Goal: Communication & Community: Share content

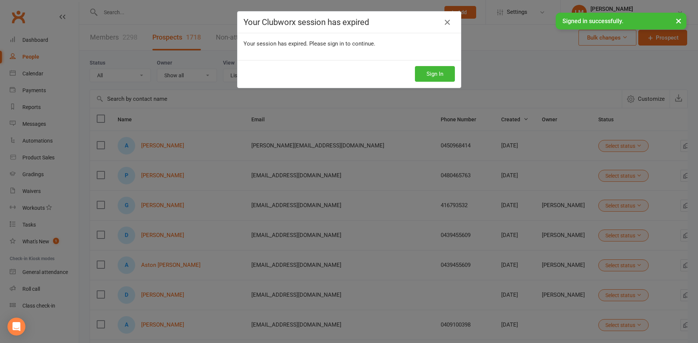
select select "100"
click at [448, 77] on button "Sign In" at bounding box center [435, 74] width 40 height 16
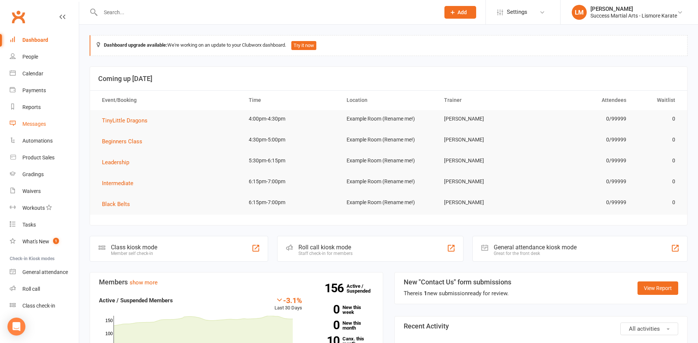
click at [37, 124] on div "Messages" at bounding box center [34, 124] width 24 height 6
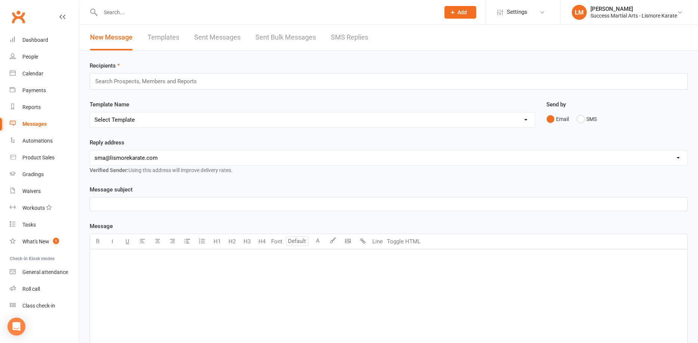
click at [171, 34] on link "Templates" at bounding box center [164, 38] width 32 height 26
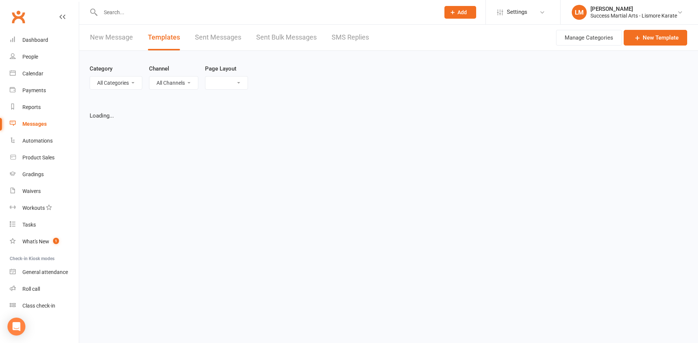
select select "list"
select select "100"
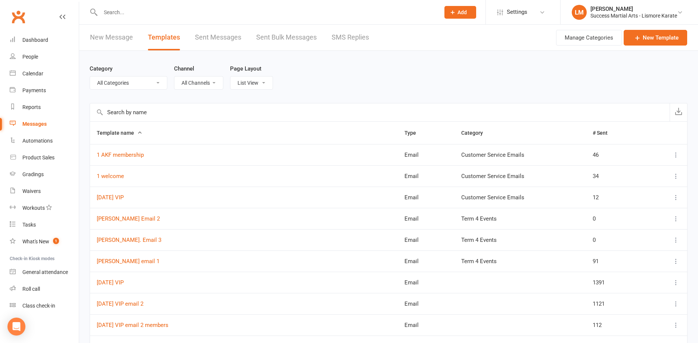
click at [100, 35] on link "New Message" at bounding box center [111, 38] width 43 height 26
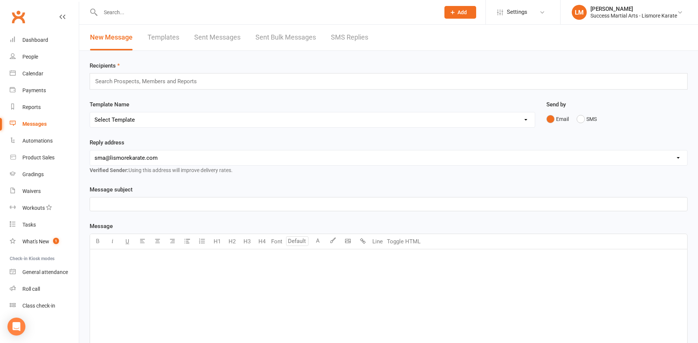
click at [90, 112] on select "Select Template [Email] 1 AKF membership [Email] 1 welcome [Email] [DATE] VIP […" at bounding box center [312, 119] width 445 height 15
select select "90"
click option "[Email] School Holidays = Buddy Time at the [GEOGRAPHIC_DATA]" at bounding box center [0, 0] width 0 height 0
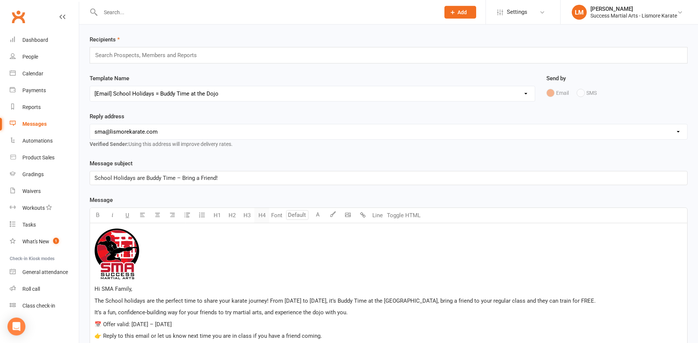
scroll to position [114, 0]
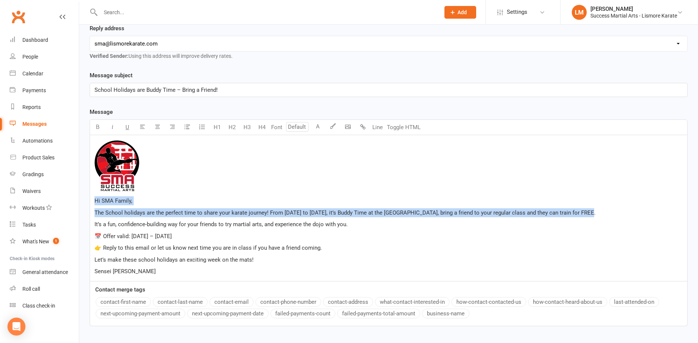
drag, startPoint x: 565, startPoint y: 211, endPoint x: 581, endPoint y: 212, distance: 15.3
click at [581, 212] on span "The School holidays are the perfect time to share your karate journey! From [DA…" at bounding box center [344, 213] width 501 height 7
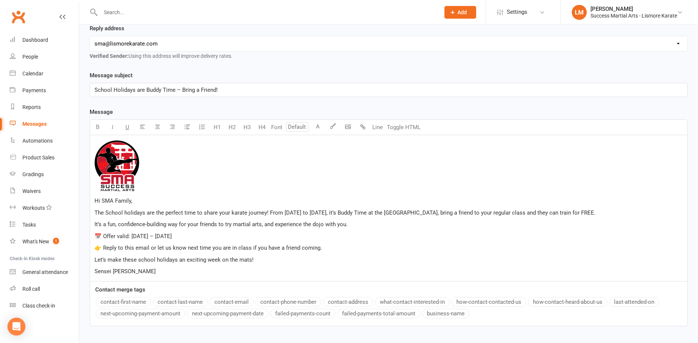
click at [588, 214] on p "The School holidays are the perfect time to share your karate journey! From [DA…" at bounding box center [388, 212] width 588 height 9
drag, startPoint x: 585, startPoint y: 213, endPoint x: 565, endPoint y: 214, distance: 19.4
click at [565, 214] on span "The School holidays are the perfect time to share your karate journey! From [DA…" at bounding box center [344, 213] width 501 height 7
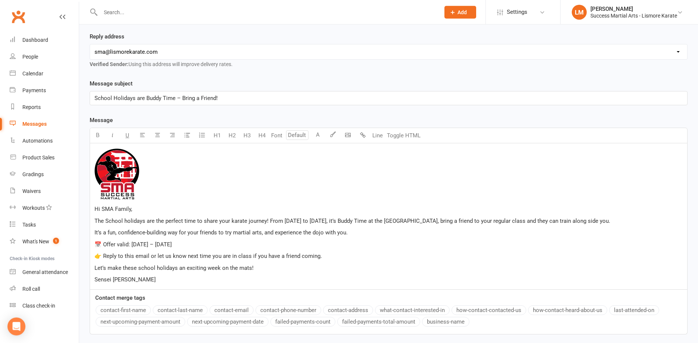
scroll to position [12, 0]
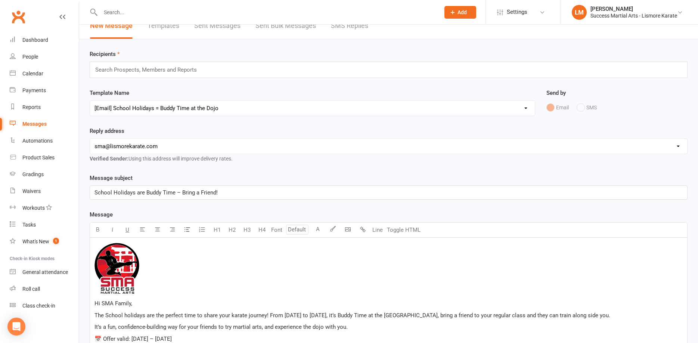
click at [90, 101] on select "Select Template [Email] 1 AKF membership [Email] 1 welcome [Email] [DATE] VIP […" at bounding box center [312, 108] width 445 height 15
click option "[Email] bring a friend break a board vip email child" at bounding box center [0, 0] width 0 height 0
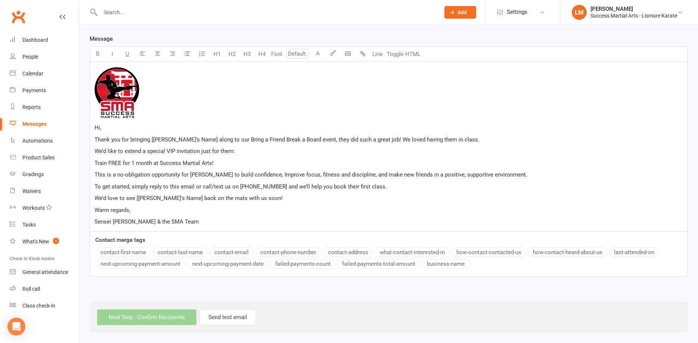
scroll to position [35, 0]
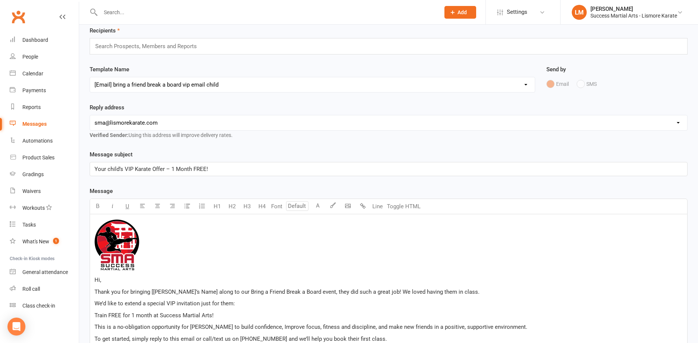
click at [90, 77] on select "Select Template [Email] 1 AKF membership [Email] 1 welcome [Email] [DATE] VIP […" at bounding box center [312, 84] width 445 height 15
click option "[Email] Email 1 – Kickoff Invitation buddy class" at bounding box center [0, 0] width 0 height 0
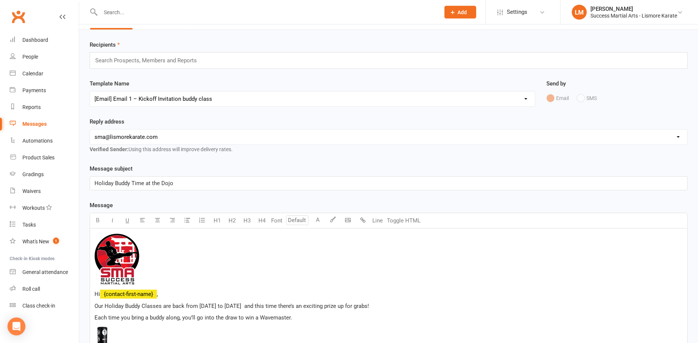
scroll to position [0, 0]
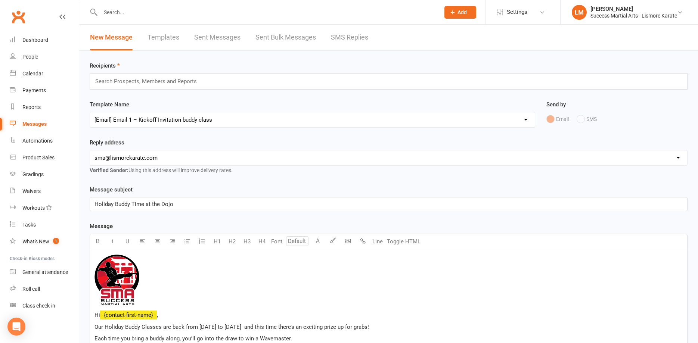
click at [90, 112] on select "Select Template [Email] 1 AKF membership [Email] 1 welcome [Email] [DATE] VIP […" at bounding box center [312, 119] width 445 height 15
select select "90"
click option "[Email] School Holidays = Buddy Time at the [GEOGRAPHIC_DATA]" at bounding box center [0, 0] width 0 height 0
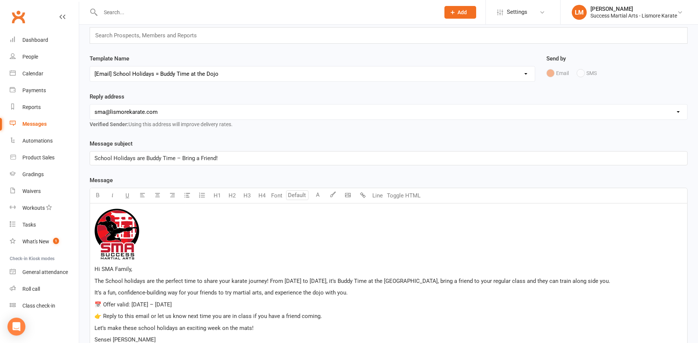
scroll to position [152, 0]
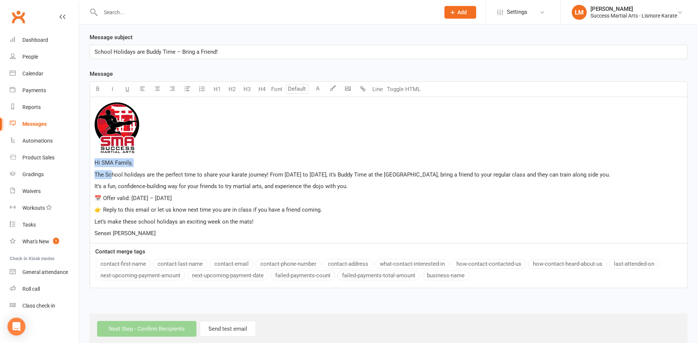
drag, startPoint x: 94, startPoint y: 174, endPoint x: 111, endPoint y: 176, distance: 16.5
click at [111, 176] on div "﻿ Hi SMA Family, The School holidays are the perfect time to share your karate …" at bounding box center [388, 170] width 597 height 146
click at [236, 197] on p "📅 Offer valid: [DATE] – [DATE]" at bounding box center [388, 198] width 588 height 9
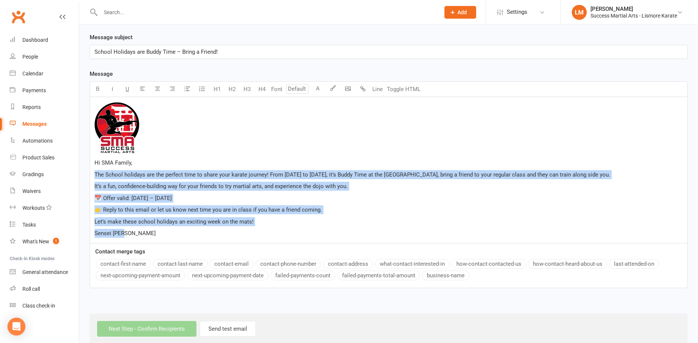
drag, startPoint x: 94, startPoint y: 174, endPoint x: 136, endPoint y: 244, distance: 81.5
click at [136, 244] on div "﻿ Hi SMA Family, The School holidays are the perfect time to share your karate …" at bounding box center [389, 170] width 598 height 146
copy div "The School holidays are the perfect time to share your karate journey! From [DA…"
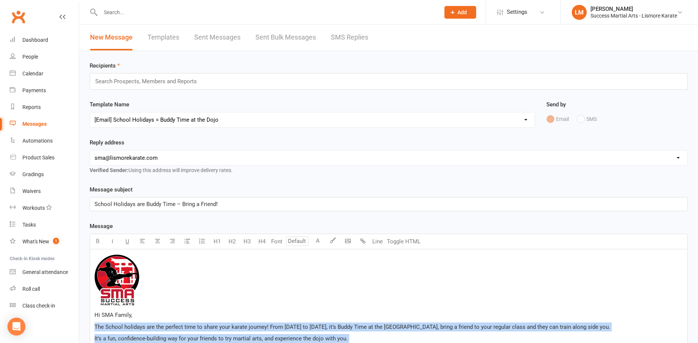
click at [165, 41] on link "Templates" at bounding box center [164, 38] width 32 height 26
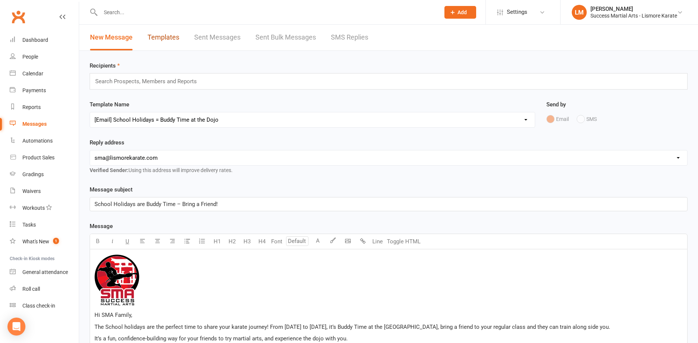
select select "100"
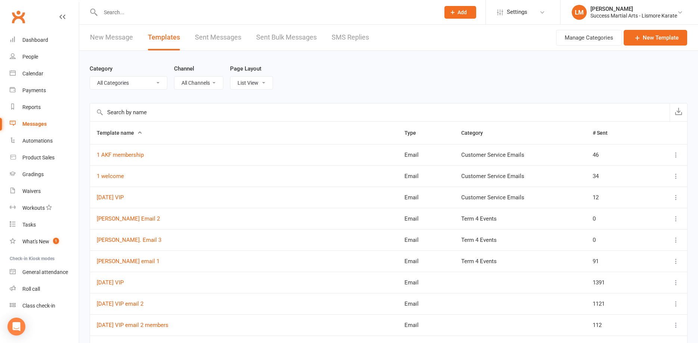
click at [90, 77] on select "All Categories (No category) Customer Service Emails Events August/[DATE] Marke…" at bounding box center [128, 83] width 77 height 13
select select "18928"
click option "Marketing" at bounding box center [0, 0] width 0 height 0
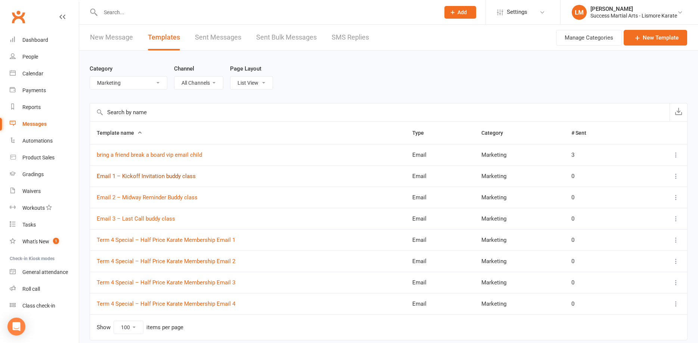
click at [141, 178] on link "Email 1 – Kickoff Invitation buddy class" at bounding box center [146, 176] width 99 height 7
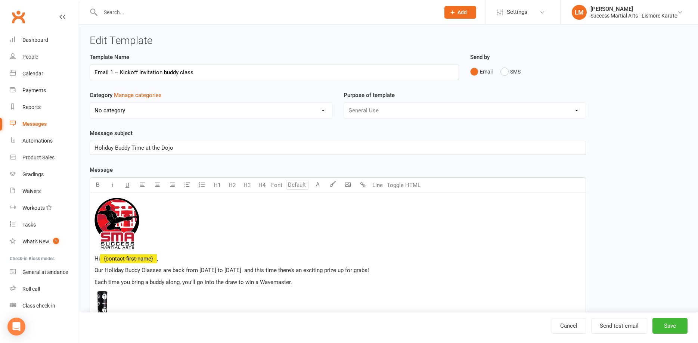
select select "18928"
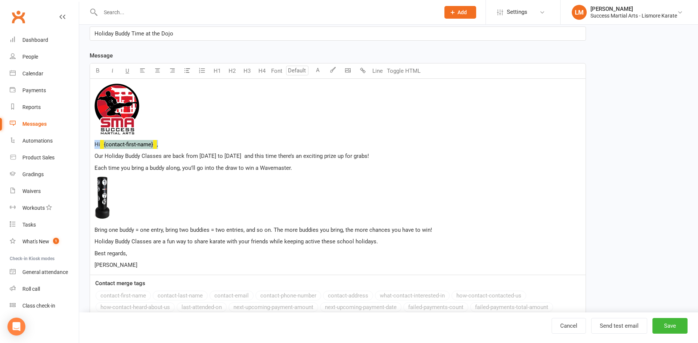
click at [164, 145] on p "Hi ﻿ {contact-first-name} ," at bounding box center [337, 144] width 487 height 9
click at [179, 147] on p "Hi ﻿ {contact-first-name} ," at bounding box center [337, 144] width 487 height 9
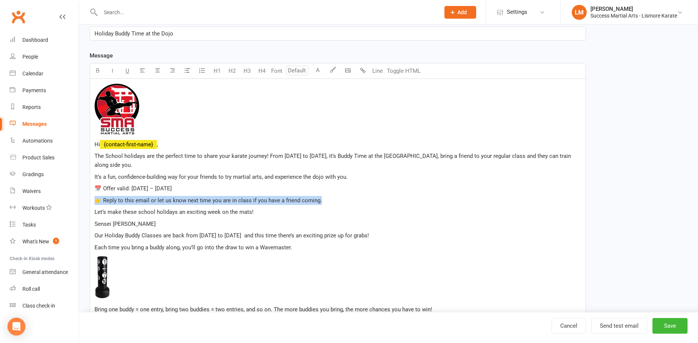
drag, startPoint x: 332, startPoint y: 199, endPoint x: 93, endPoint y: 203, distance: 239.1
click at [93, 203] on div "﻿ Hi ﻿ {contact-first-name} , The School holidays are the perfect time to share…" at bounding box center [338, 217] width 496 height 276
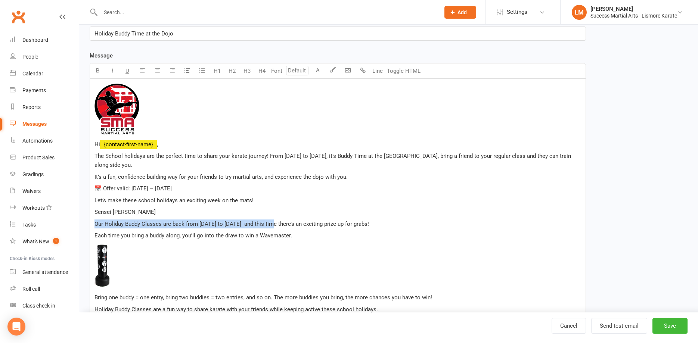
drag, startPoint x: 92, startPoint y: 223, endPoint x: 279, endPoint y: 227, distance: 186.4
click at [279, 227] on div "﻿ Hi ﻿ {contact-first-name} , The School holidays are the perfect time to share…" at bounding box center [338, 211] width 496 height 264
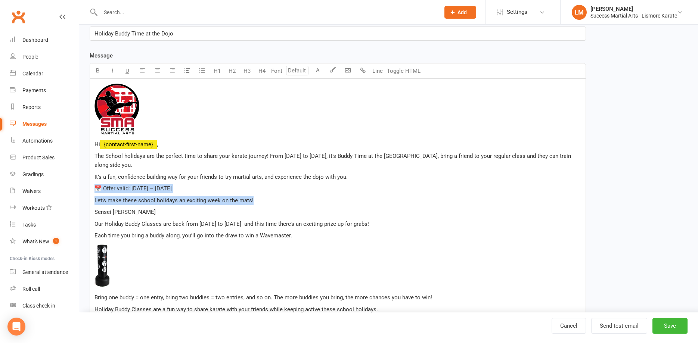
drag, startPoint x: 96, startPoint y: 190, endPoint x: 255, endPoint y: 199, distance: 160.1
click at [255, 199] on div "﻿ Hi ﻿ {contact-first-name} , The School holidays are the perfect time to share…" at bounding box center [338, 211] width 496 height 264
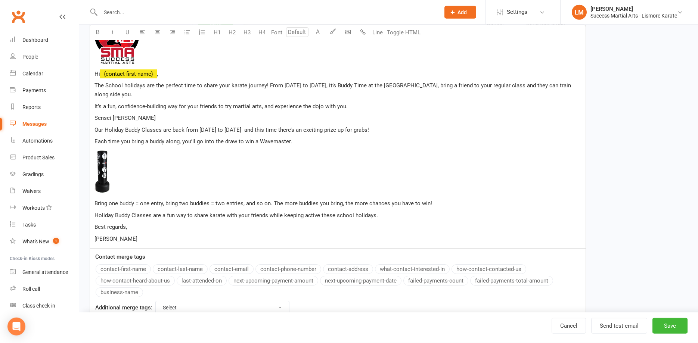
scroll to position [171, 0]
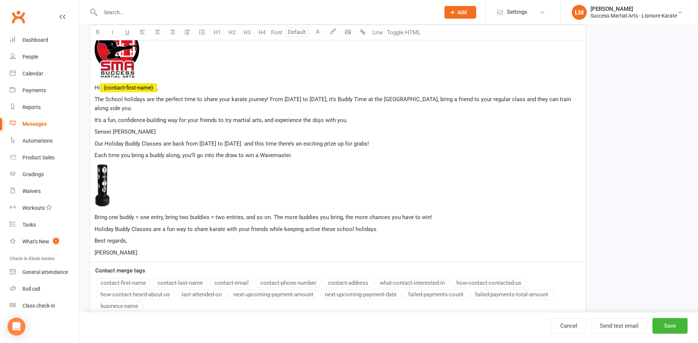
drag, startPoint x: 93, startPoint y: 142, endPoint x: 421, endPoint y: 140, distance: 327.9
click at [421, 140] on div "﻿ Hi ﻿ {contact-first-name} , The School holidays are the perfect time to share…" at bounding box center [338, 142] width 496 height 241
click at [217, 193] on span "﻿ 25% 50% 100%" at bounding box center [337, 186] width 487 height 47
drag, startPoint x: 95, startPoint y: 142, endPoint x: 334, endPoint y: 159, distance: 239.2
click at [334, 159] on div "﻿ Hi ﻿ {contact-first-name} , The School holidays are the perfect time to share…" at bounding box center [338, 142] width 496 height 241
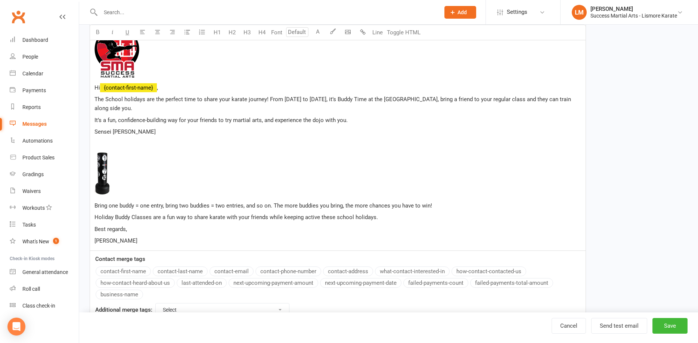
click at [95, 98] on span "The School holidays are the perfect time to share your karate journey! From [DA…" at bounding box center [333, 104] width 478 height 16
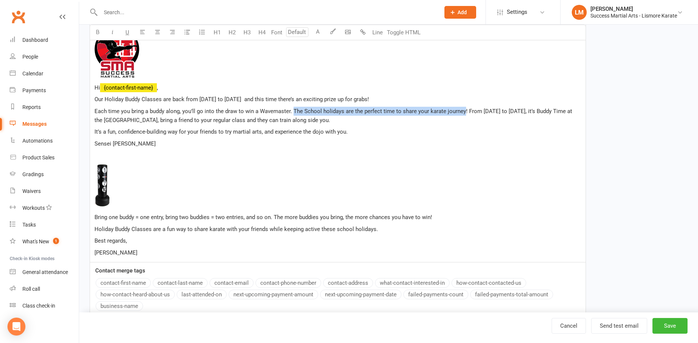
drag, startPoint x: 293, startPoint y: 111, endPoint x: 462, endPoint y: 112, distance: 169.2
click at [462, 112] on span "Each time you bring a buddy along, you’ll go into the draw to win a Wavemaster.…" at bounding box center [333, 116] width 479 height 16
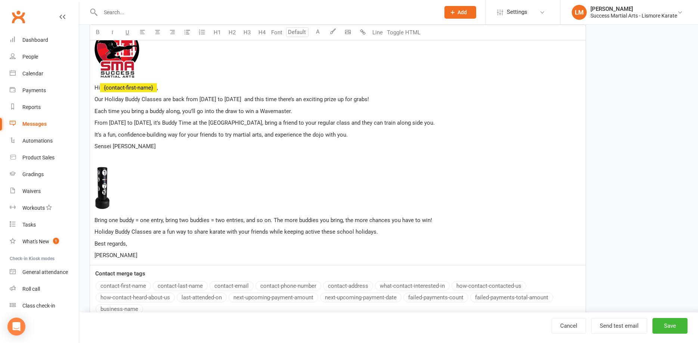
drag, startPoint x: 96, startPoint y: 121, endPoint x: 443, endPoint y: 123, distance: 347.4
click at [443, 123] on p "From [DATE] to [DATE], it’s Buddy Time at the [GEOGRAPHIC_DATA], bring a friend…" at bounding box center [337, 122] width 487 height 9
click at [245, 186] on span "﻿ 25% 50% 100%" at bounding box center [337, 188] width 487 height 47
drag, startPoint x: 258, startPoint y: 122, endPoint x: 80, endPoint y: 128, distance: 177.9
click at [90, 128] on div "﻿ Hi ﻿ {contact-first-name} , Our Holiday Buddy Classes are back from [DATE] to…" at bounding box center [338, 144] width 496 height 244
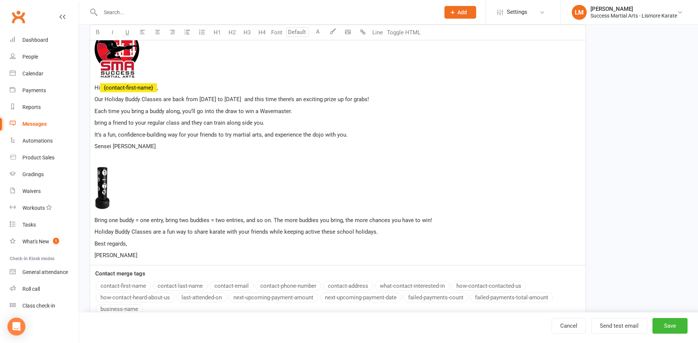
click at [100, 124] on span "bring a friend to your regular class and they can train along side you." at bounding box center [179, 123] width 170 height 7
click at [96, 124] on span "bring a friend to your regular class and they can train along side you." at bounding box center [179, 123] width 170 height 7
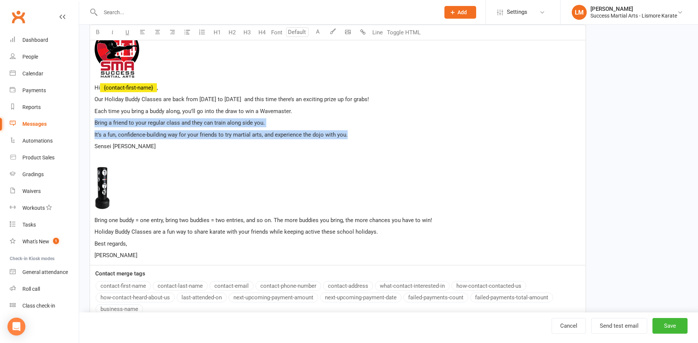
drag, startPoint x: 94, startPoint y: 121, endPoint x: 389, endPoint y: 136, distance: 294.7
click at [389, 136] on div "﻿ Hi ﻿ {contact-first-name} , Our Holiday Buddy Classes are back from [DATE] to…" at bounding box center [338, 143] width 496 height 243
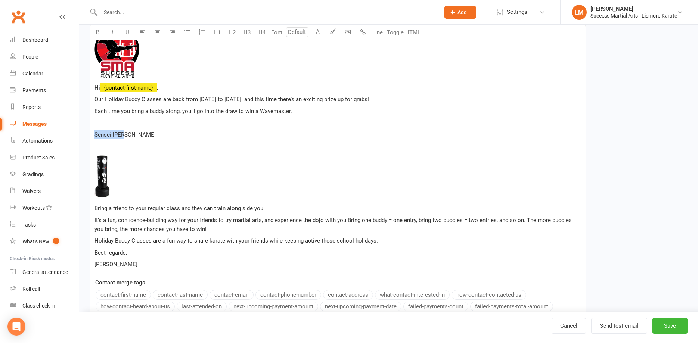
drag, startPoint x: 135, startPoint y: 138, endPoint x: 88, endPoint y: 135, distance: 47.5
click at [90, 135] on div "﻿ Hi ﻿ {contact-first-name} , Our Holiday Buddy Classes are back from [DATE] to…" at bounding box center [338, 148] width 496 height 252
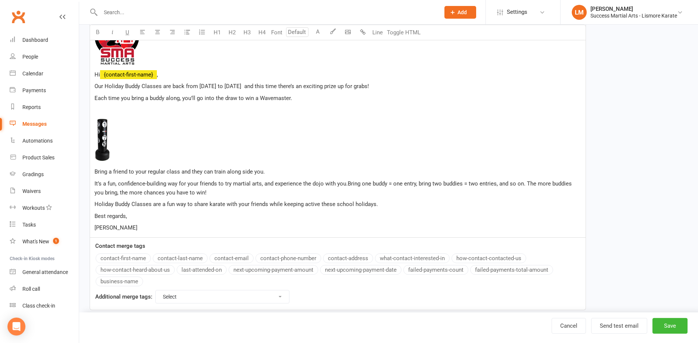
scroll to position [197, 0]
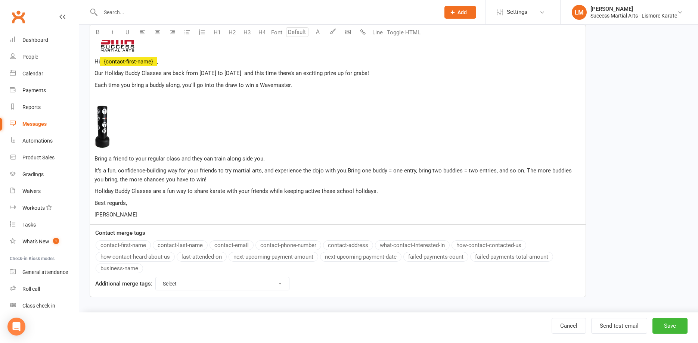
click at [347, 169] on span "It’s a fun, confidence-building way for your friends to try martial arts, and e…" at bounding box center [333, 175] width 479 height 16
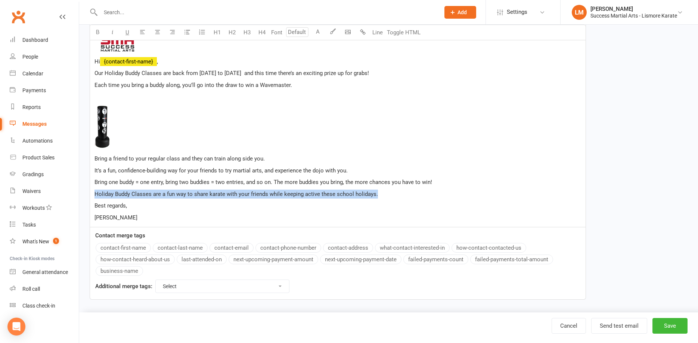
drag, startPoint x: 387, startPoint y: 196, endPoint x: 90, endPoint y: 198, distance: 297.3
click at [90, 198] on div "﻿ Hi ﻿ {contact-first-name} , Our Holiday Buddy Classes are back from [DATE] to…" at bounding box center [338, 112] width 496 height 232
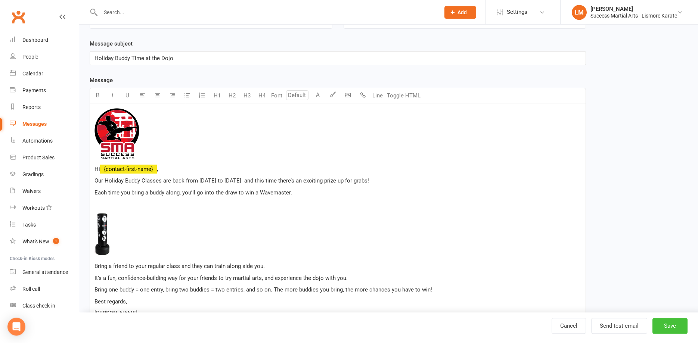
scroll to position [112, 0]
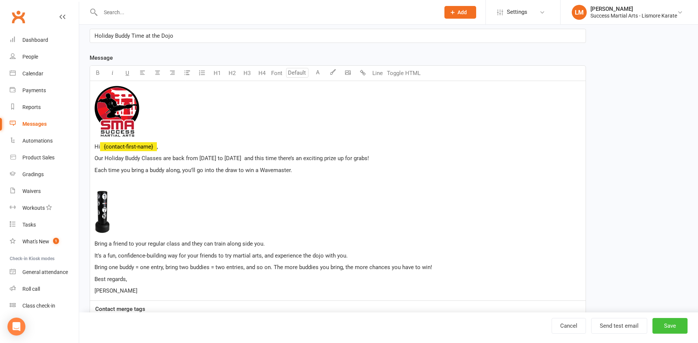
click at [669, 329] on button "Save" at bounding box center [670, 326] width 35 height 16
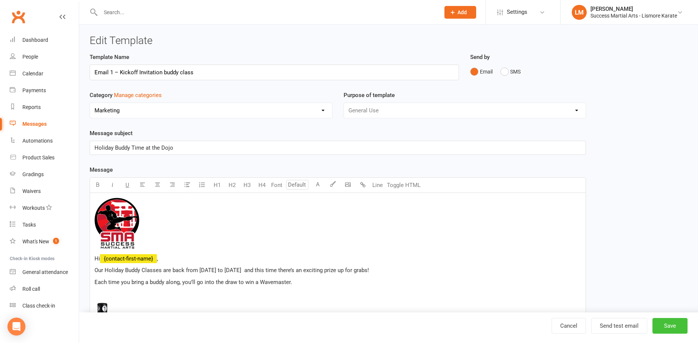
select select "100"
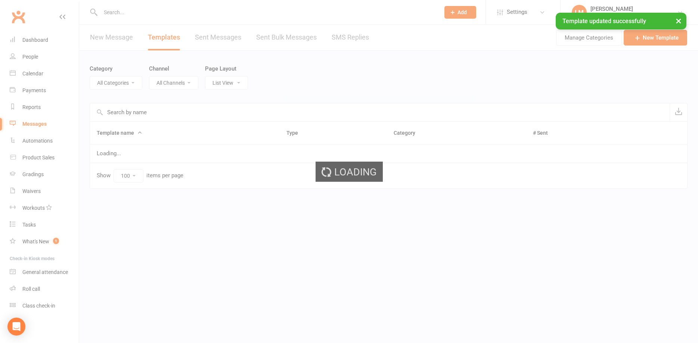
select select "18928"
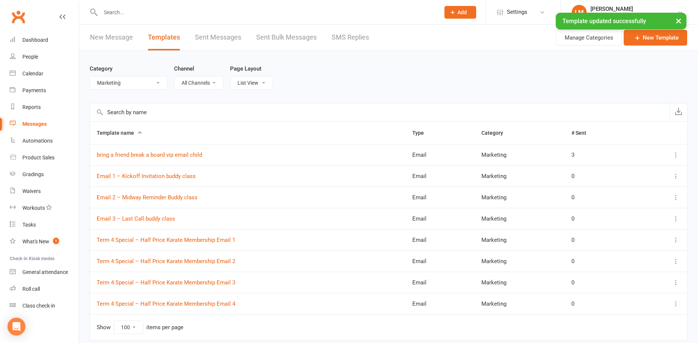
click at [103, 36] on link "New Message" at bounding box center [111, 38] width 43 height 26
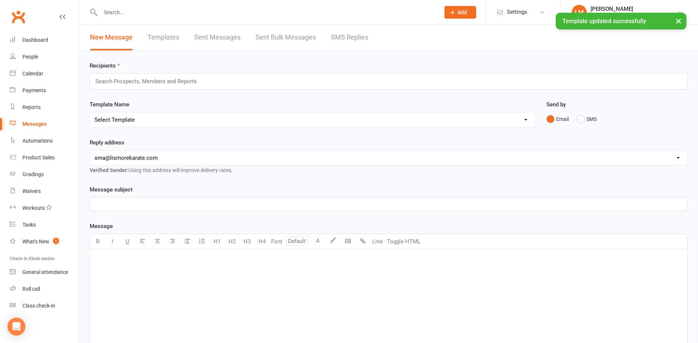
click at [90, 112] on select "Select Template [Email] 1 AKF membership [Email] 1 welcome [Email] [DATE] VIP […" at bounding box center [312, 119] width 445 height 15
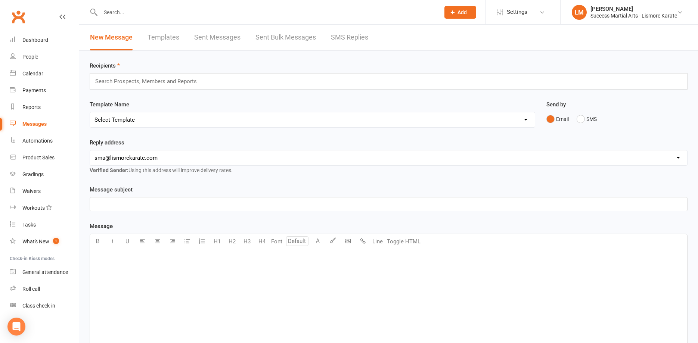
select select "78"
click option "[Email] Email 1 – Kickoff Invitation buddy class" at bounding box center [0, 0] width 0 height 0
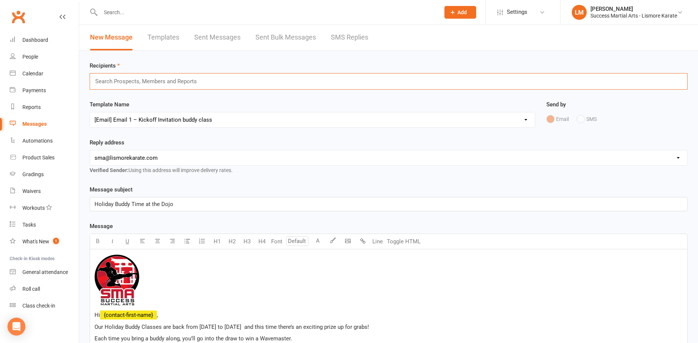
click at [106, 82] on input "text" at bounding box center [148, 82] width 109 height 10
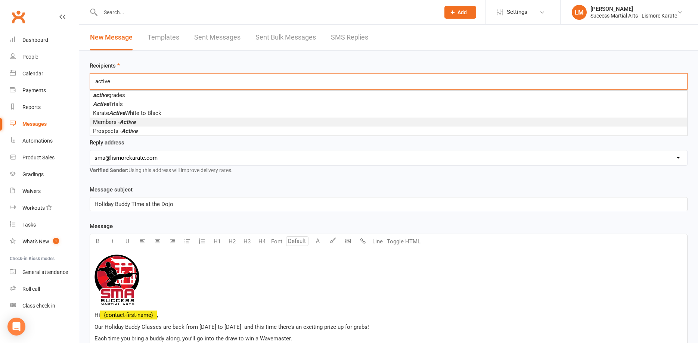
type input "active"
click at [111, 124] on span "Members - Active" at bounding box center [114, 122] width 43 height 7
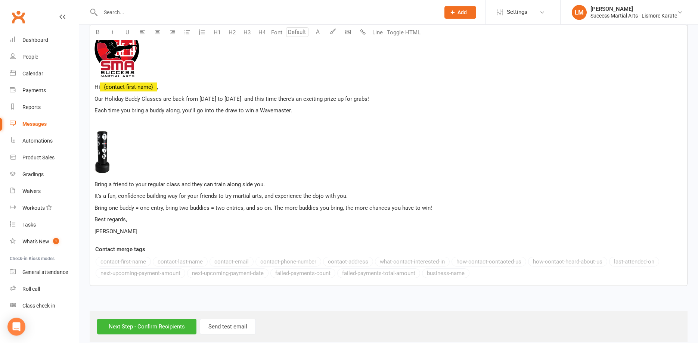
scroll to position [240, 0]
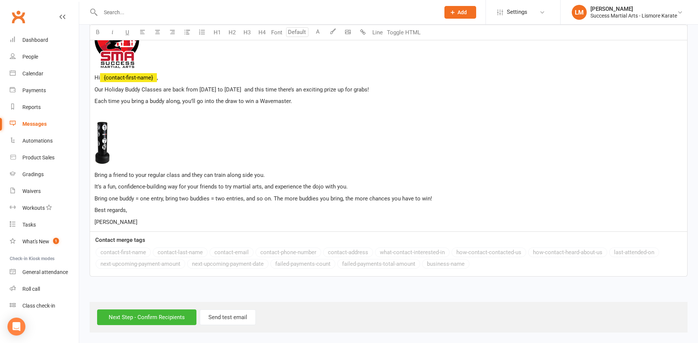
click at [158, 79] on span "," at bounding box center [157, 77] width 1 height 7
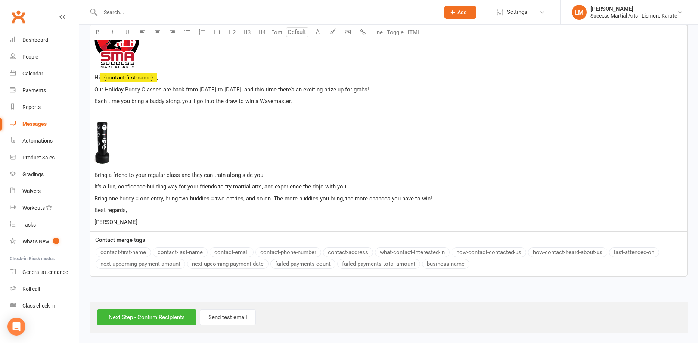
click at [157, 77] on span "﻿ {contact-first-name}" at bounding box center [128, 77] width 57 height 7
click at [132, 318] on input "Next Step - Confirm Recipients" at bounding box center [146, 318] width 99 height 16
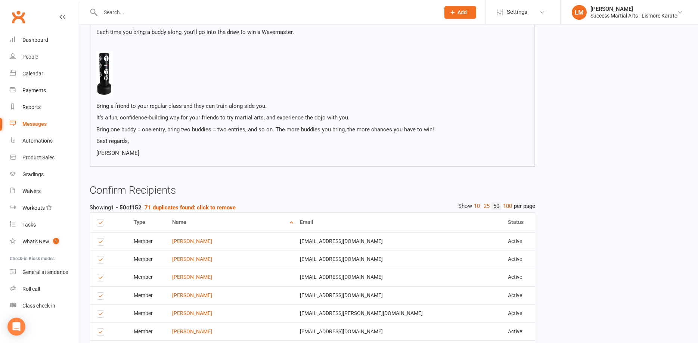
scroll to position [190, 0]
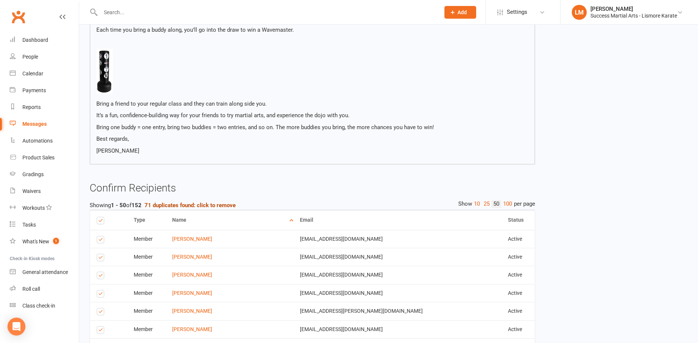
click at [171, 205] on strong "71 duplicates found: click to remove" at bounding box center [190, 205] width 91 height 7
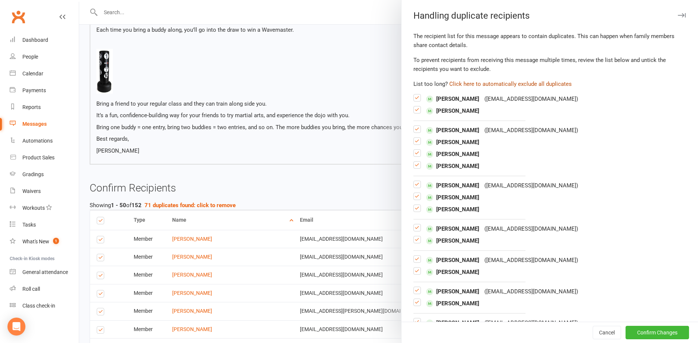
click at [508, 86] on button "Click here to automatically exclude all duplicates" at bounding box center [510, 84] width 123 height 9
click at [648, 332] on button "Confirm Changes" at bounding box center [657, 332] width 63 height 13
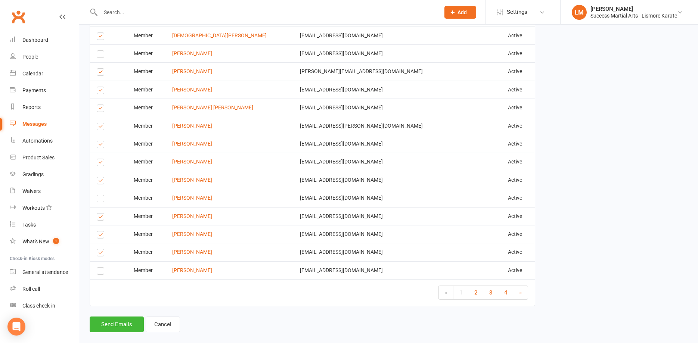
scroll to position [1055, 0]
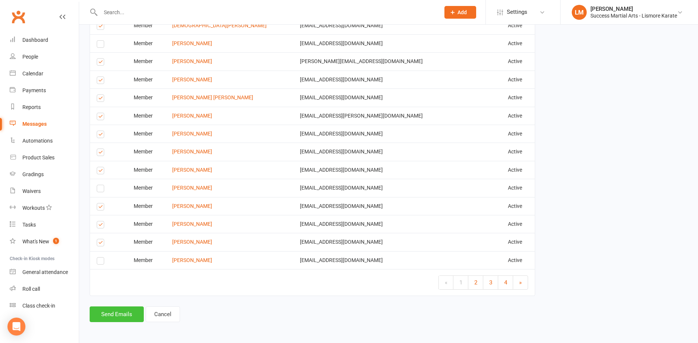
click at [113, 314] on button "Send Emails" at bounding box center [117, 315] width 54 height 16
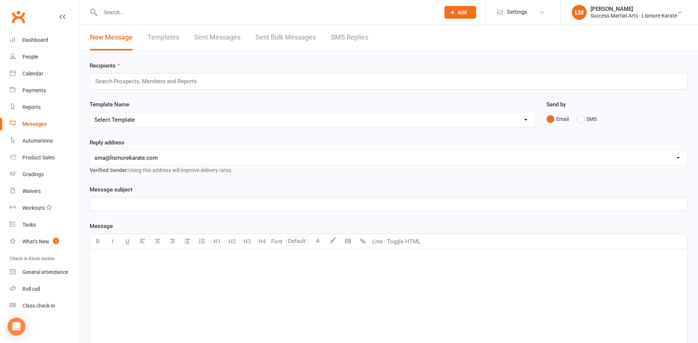
click at [164, 37] on link "Templates" at bounding box center [164, 38] width 32 height 26
select select "100"
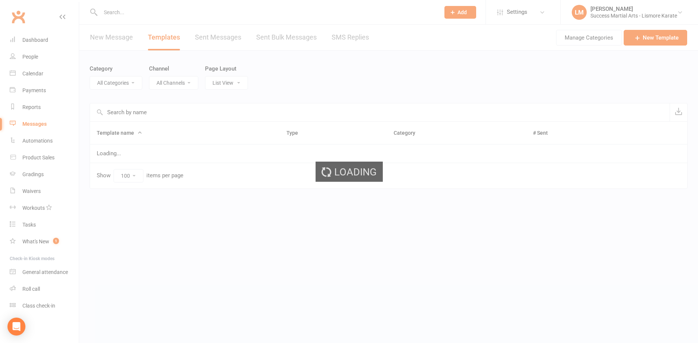
select select "18928"
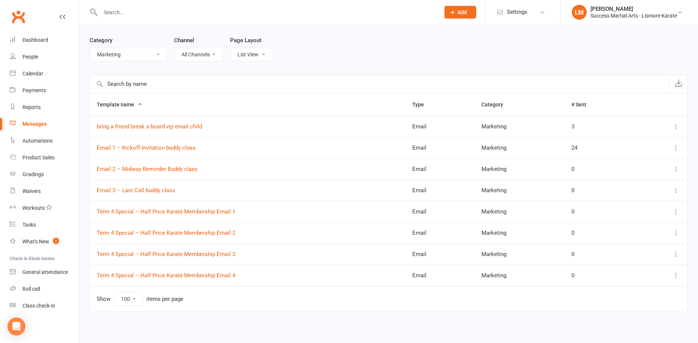
scroll to position [29, 0]
click at [154, 150] on link "Email 1 – Kickoff Invitation buddy class" at bounding box center [146, 147] width 99 height 7
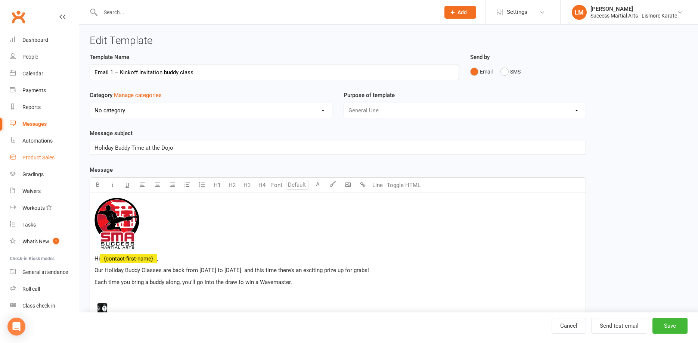
select select "18928"
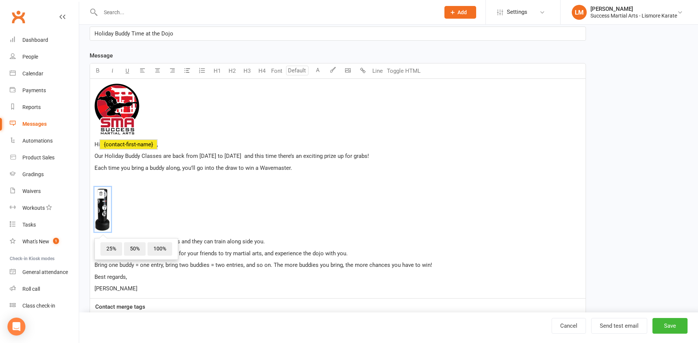
drag, startPoint x: 94, startPoint y: 155, endPoint x: 443, endPoint y: 263, distance: 365.2
click at [443, 263] on div "﻿ Hi ﻿ {contact-first-name} , Our Holiday Buddy Classes are back from [DATE] to…" at bounding box center [338, 189] width 496 height 220
copy div "Hi ﻿ {contact-first-name} , Our Holiday Buddy Classes are back from [DATE] to […"
click at [267, 204] on span "﻿ 25% 50% 100%" at bounding box center [337, 210] width 487 height 47
click at [237, 203] on span "﻿ 25% 50% 100%" at bounding box center [337, 210] width 487 height 47
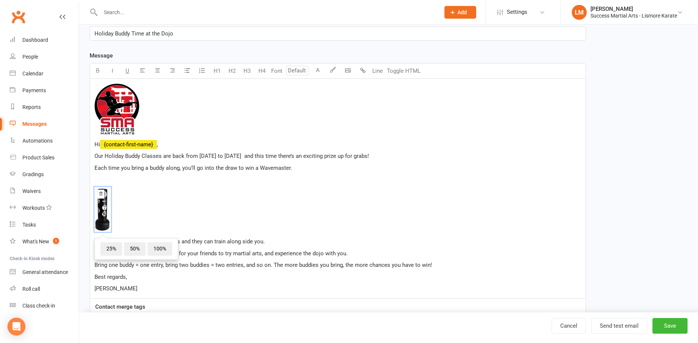
click at [132, 292] on p "[PERSON_NAME]" at bounding box center [337, 288] width 487 height 9
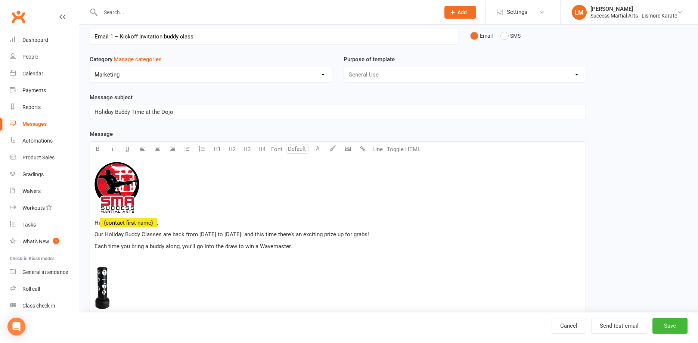
scroll to position [0, 0]
